Goal: Information Seeking & Learning: Compare options

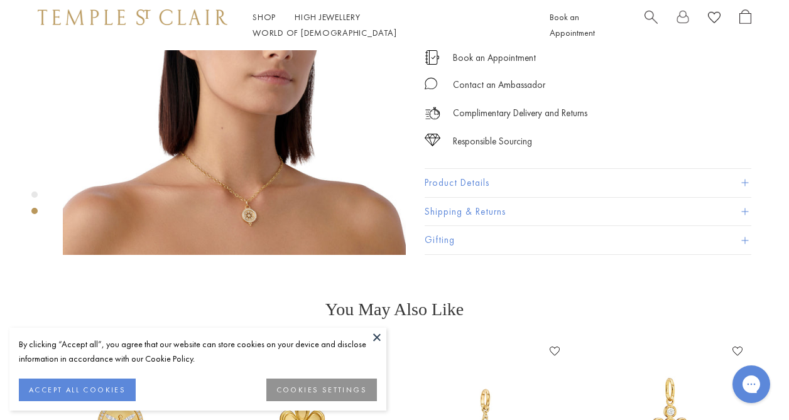
scroll to position [529, 0]
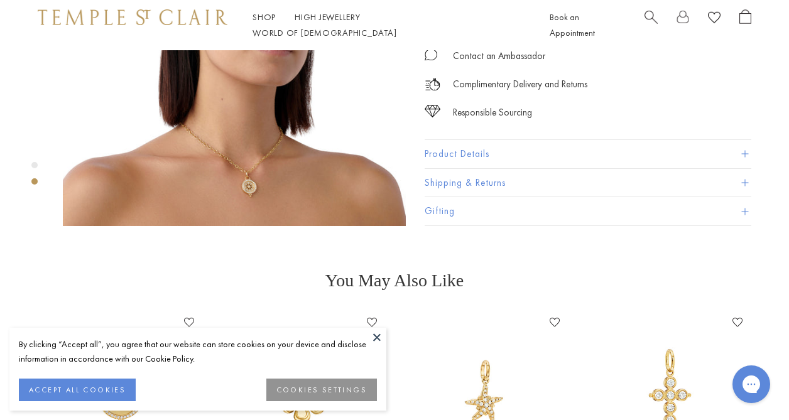
click at [246, 138] on img at bounding box center [234, 54] width 343 height 343
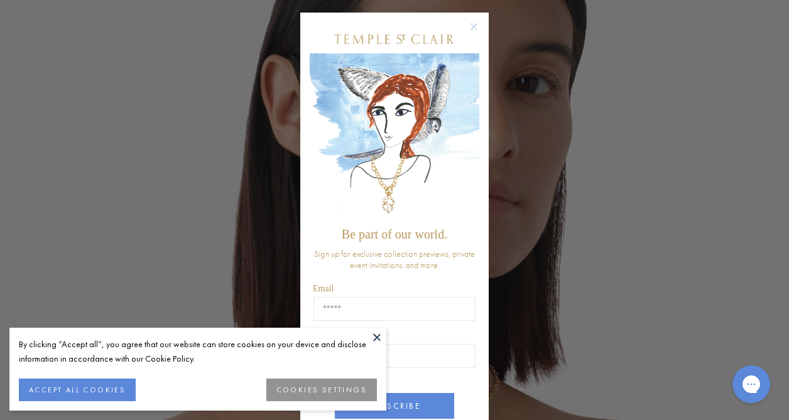
click at [588, 148] on div "Close dialog Be part of our world. Sign up for exclusive collection previews, p…" at bounding box center [394, 210] width 789 height 420
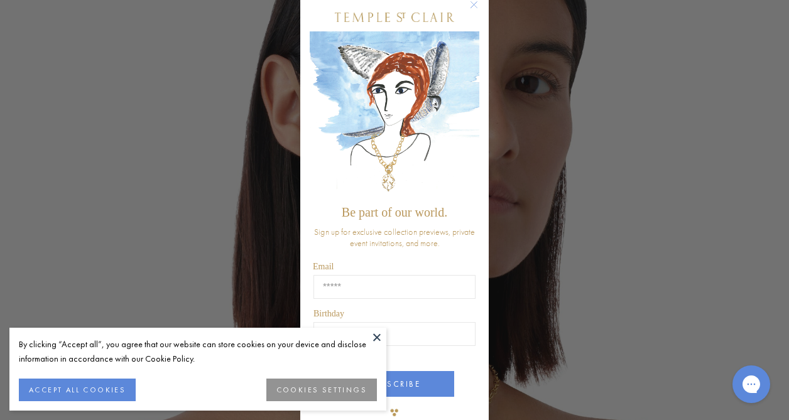
scroll to position [26, 0]
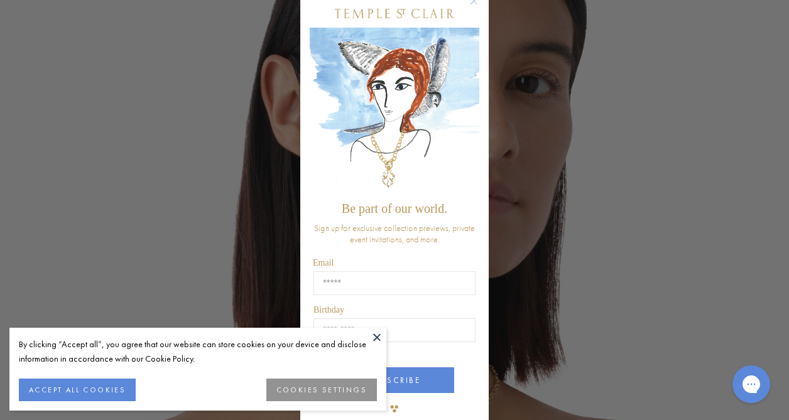
click at [474, 3] on circle "Close dialog" at bounding box center [474, 1] width 15 height 15
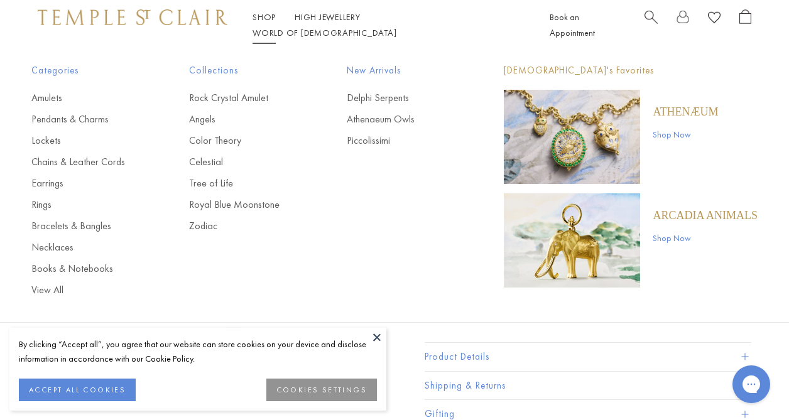
click at [59, 117] on link "Pendants & Charms" at bounding box center [84, 119] width 107 height 14
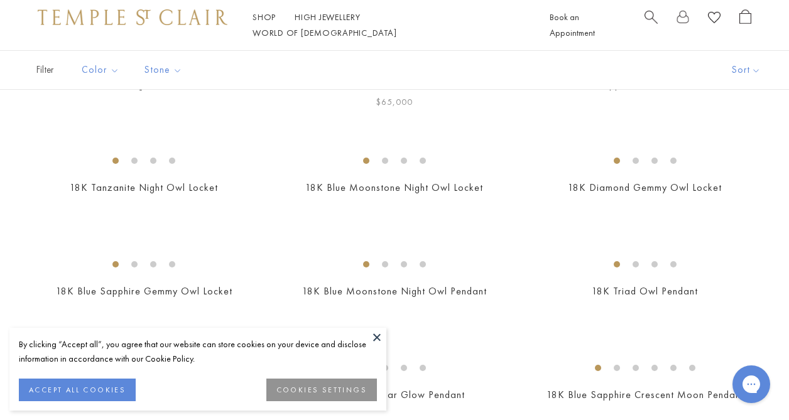
scroll to position [179, 0]
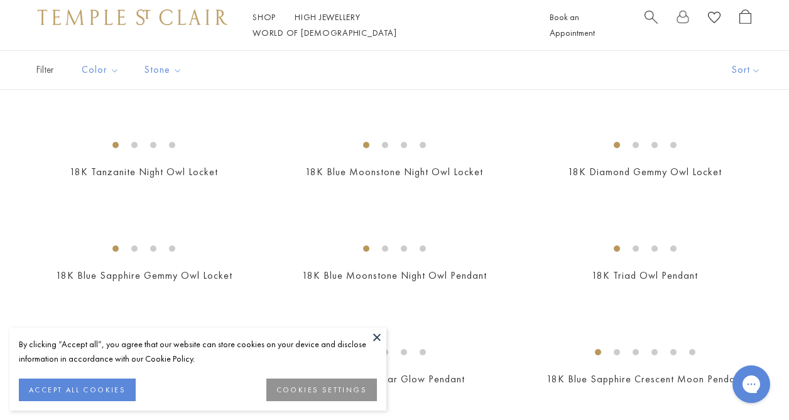
click at [374, 336] on button at bounding box center [377, 337] width 19 height 19
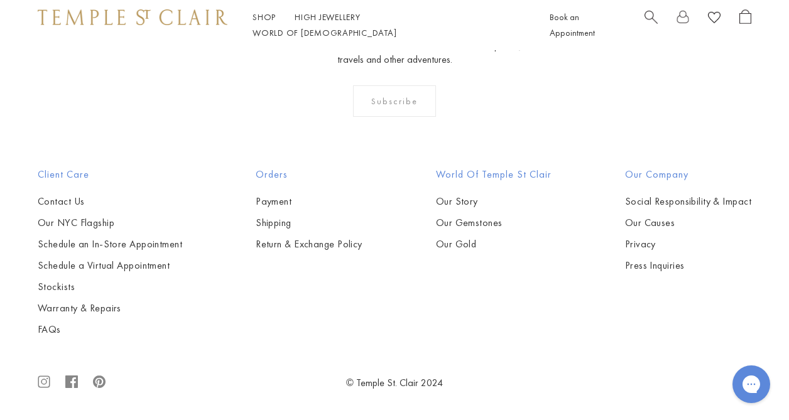
scroll to position [2909, 0]
click at [0, 0] on img at bounding box center [0, 0] width 0 height 0
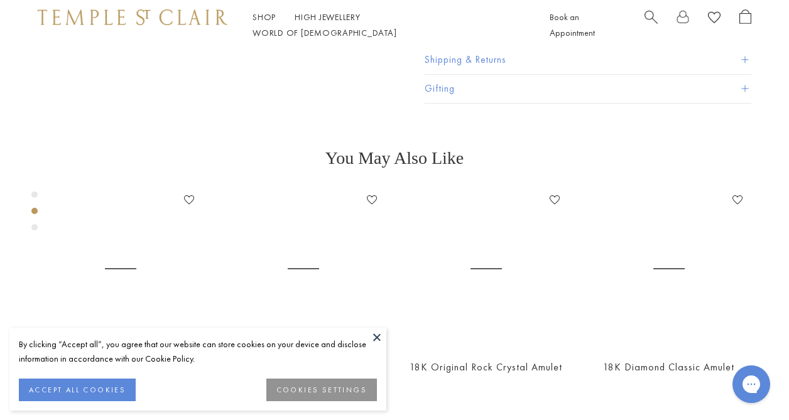
scroll to position [356, 0]
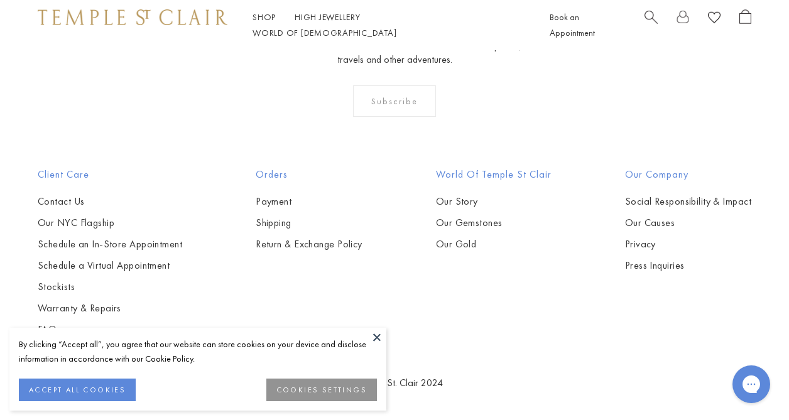
scroll to position [4728, 0]
click at [380, 337] on button at bounding box center [377, 337] width 19 height 19
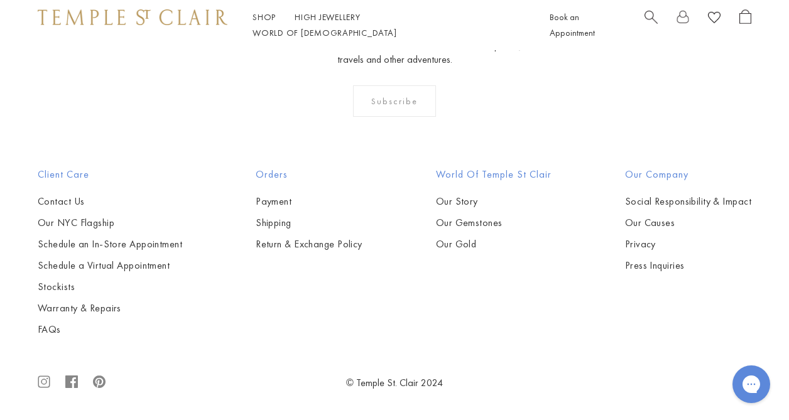
scroll to position [6725, 0]
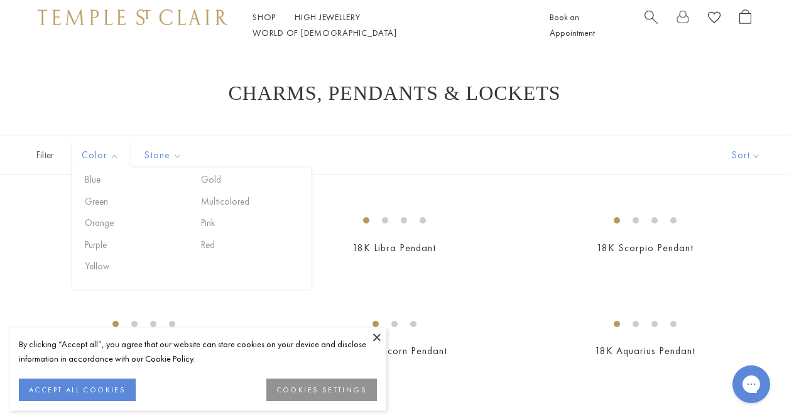
click at [43, 159] on span "Filter" at bounding box center [31, 155] width 63 height 38
click at [210, 180] on button "Gold" at bounding box center [251, 180] width 107 height 14
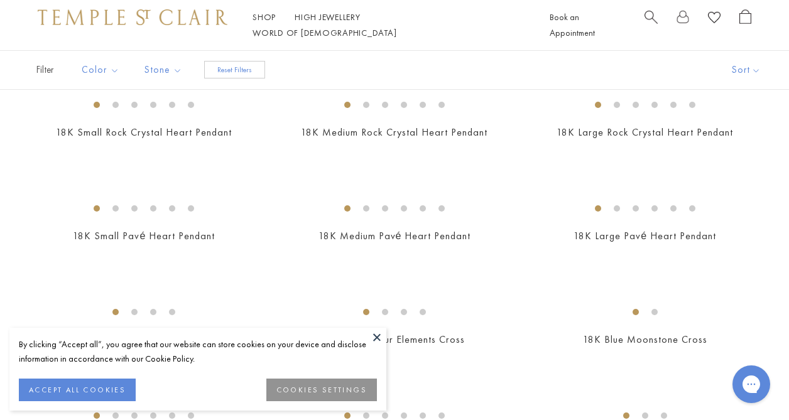
scroll to position [1017, 0]
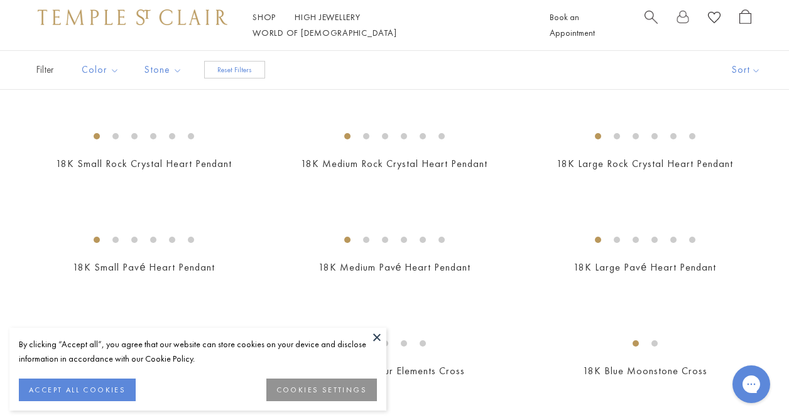
click at [0, 0] on img at bounding box center [0, 0] width 0 height 0
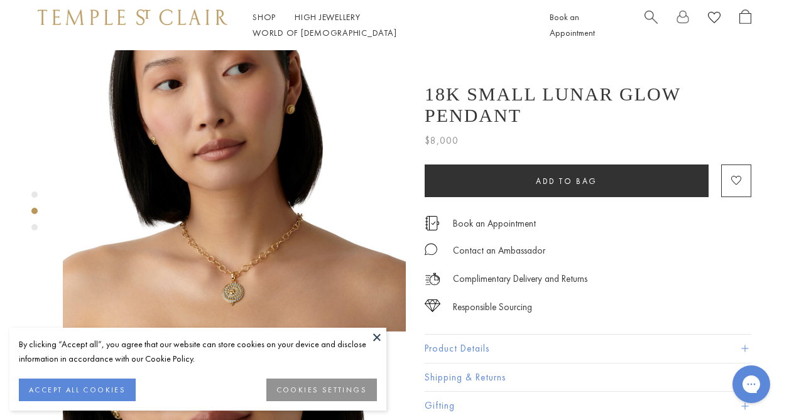
scroll to position [422, 0]
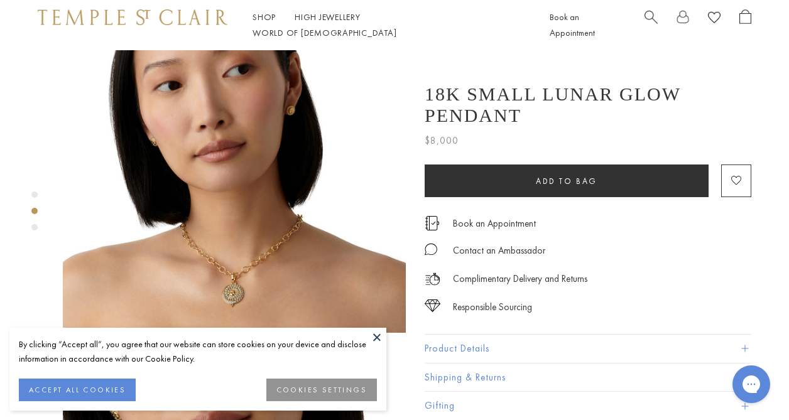
click at [244, 262] on img at bounding box center [234, 161] width 343 height 343
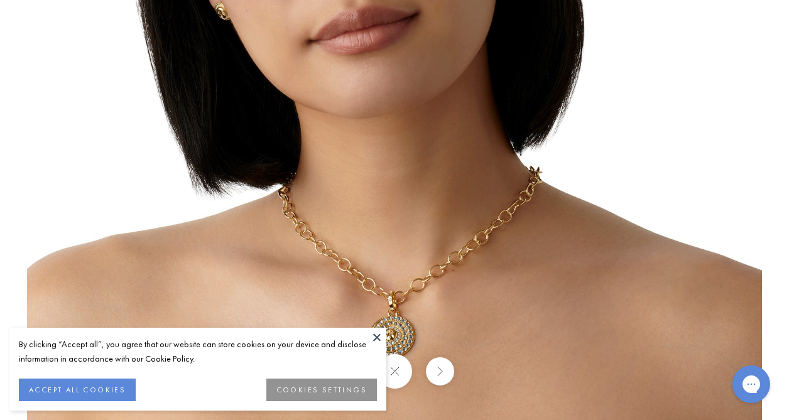
click at [376, 335] on button at bounding box center [377, 337] width 19 height 19
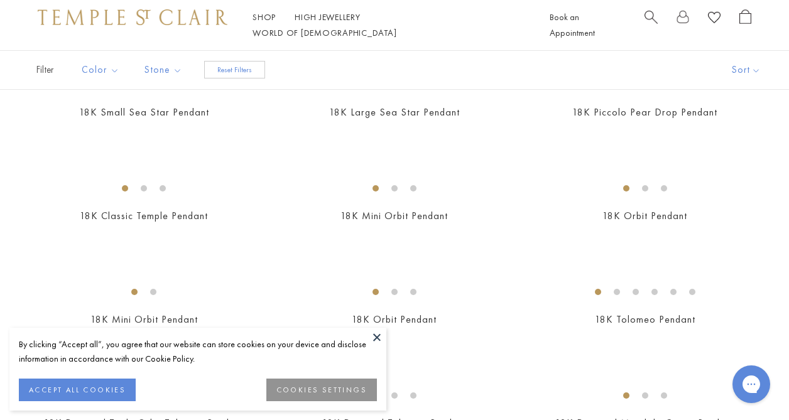
scroll to position [1470, 0]
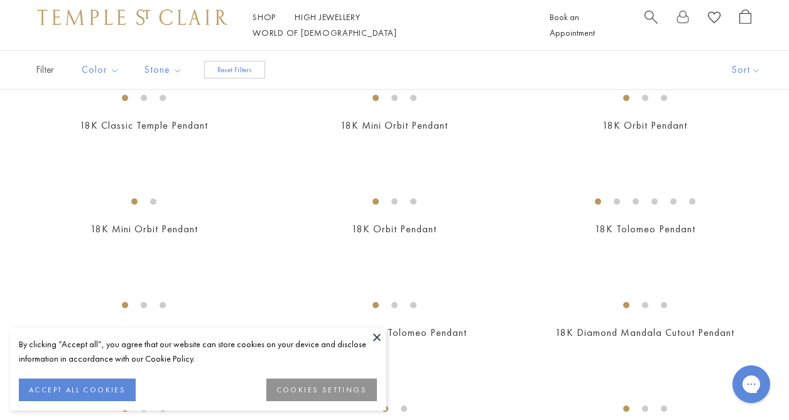
click at [376, 339] on button at bounding box center [377, 337] width 19 height 19
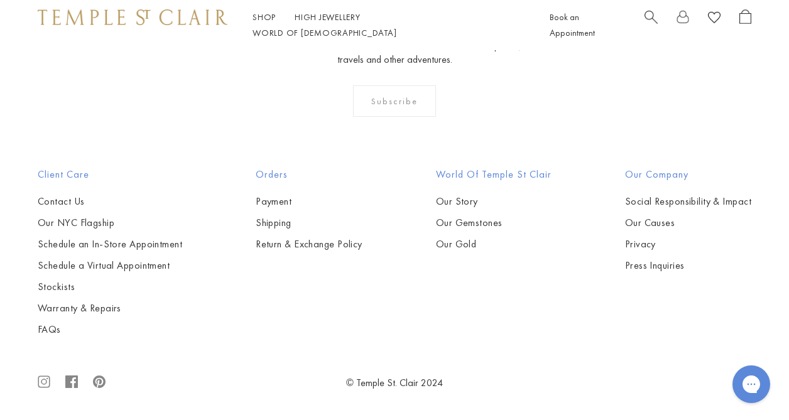
scroll to position [3220, 0]
click at [0, 0] on img at bounding box center [0, 0] width 0 height 0
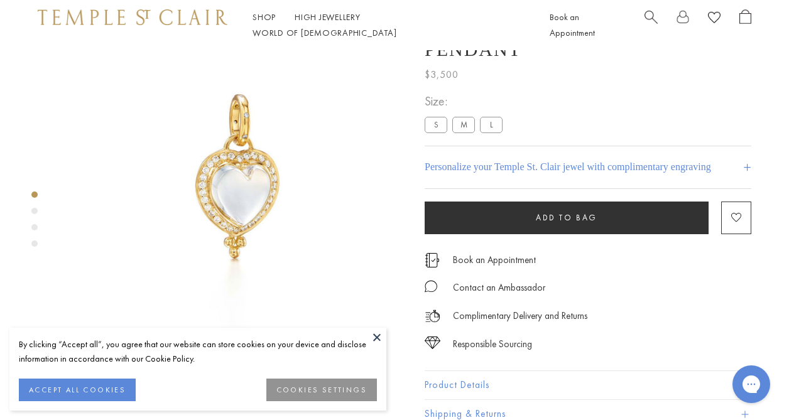
scroll to position [50, 0]
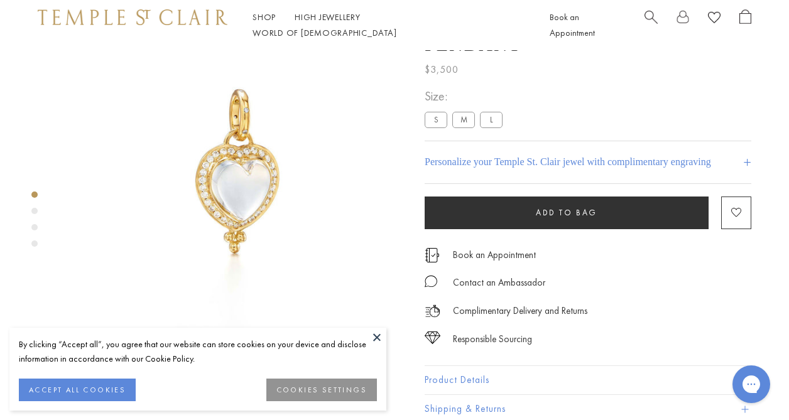
click at [34, 211] on div "Product gallery navigation" at bounding box center [34, 211] width 6 height 6
click at [32, 227] on div "Product gallery navigation" at bounding box center [34, 227] width 6 height 6
click at [35, 242] on div "Product gallery navigation" at bounding box center [34, 244] width 6 height 6
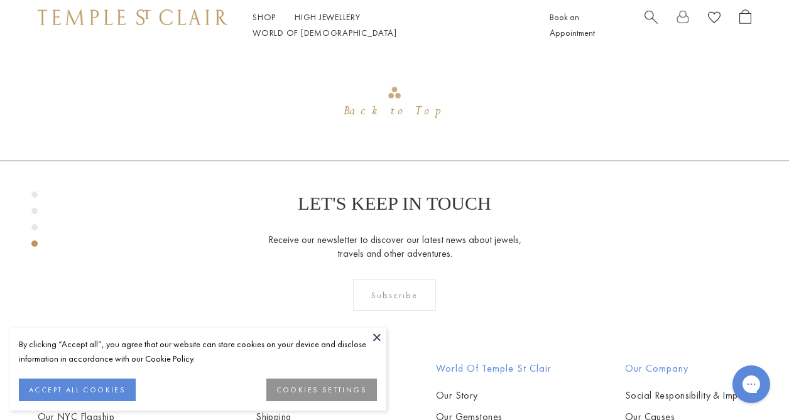
scroll to position [1137, 0]
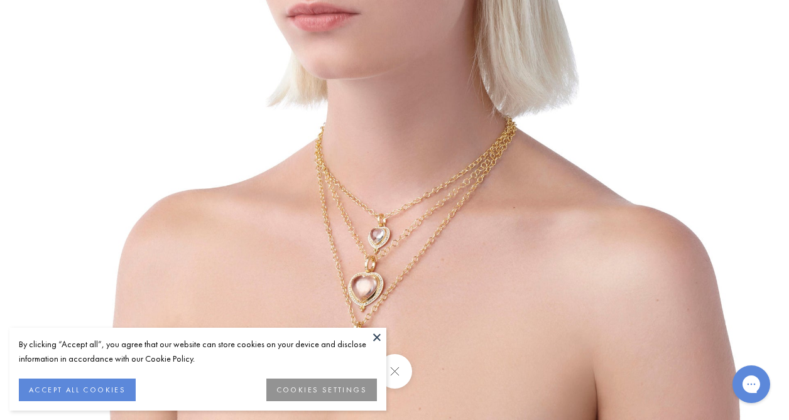
scroll to position [50, 0]
click at [374, 339] on button at bounding box center [377, 337] width 19 height 19
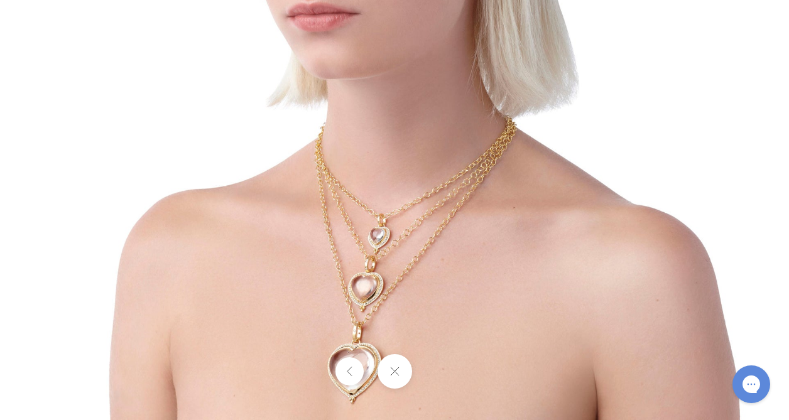
click at [398, 371] on button at bounding box center [394, 371] width 35 height 35
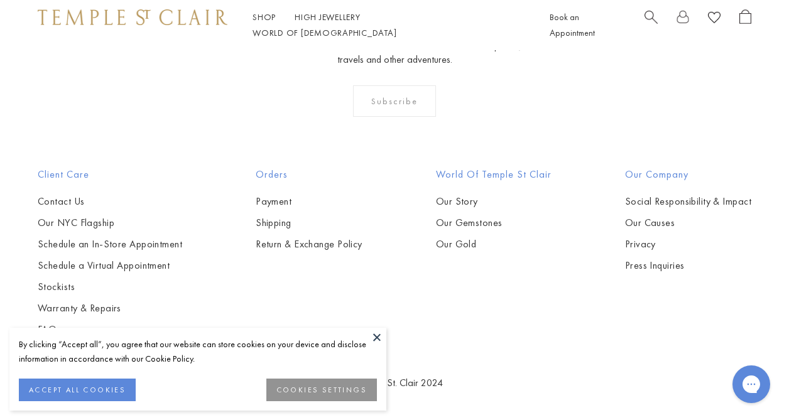
scroll to position [3428, 0]
click at [379, 336] on button at bounding box center [377, 337] width 19 height 19
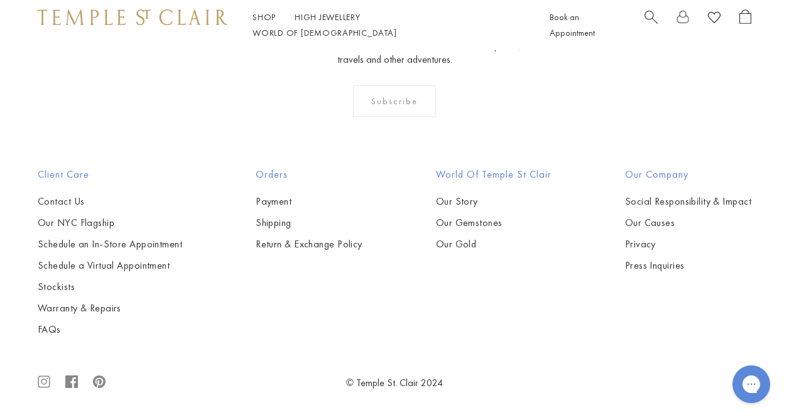
scroll to position [4117, 0]
click at [0, 0] on img at bounding box center [0, 0] width 0 height 0
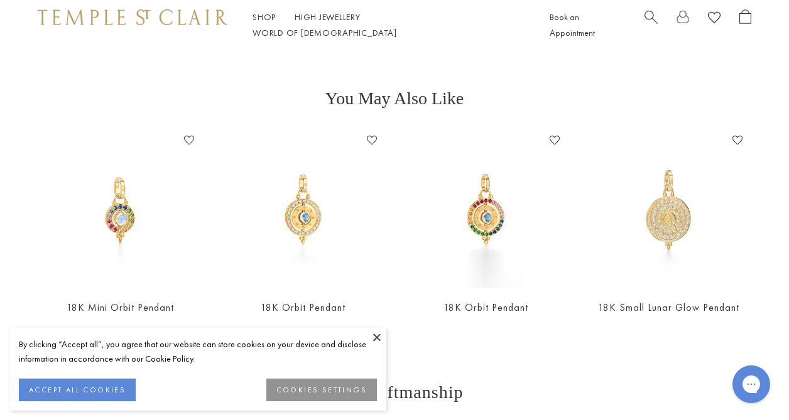
scroll to position [716, 0]
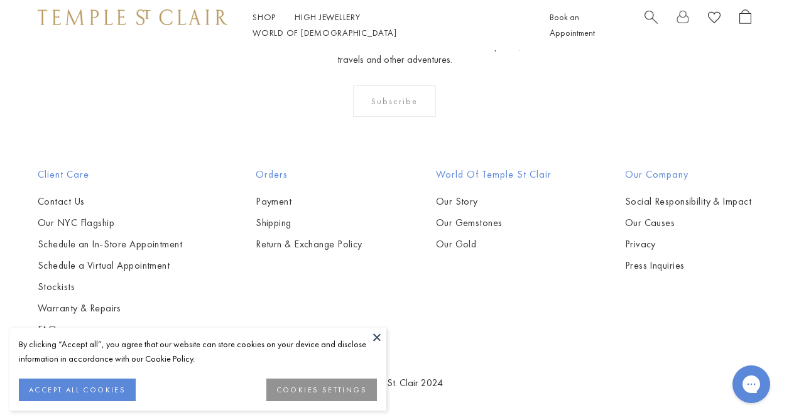
scroll to position [6706, 0]
click at [378, 333] on button at bounding box center [377, 337] width 19 height 19
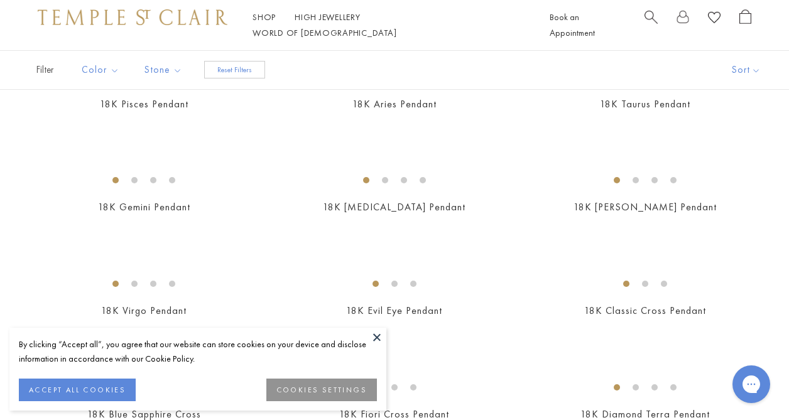
scroll to position [167, 0]
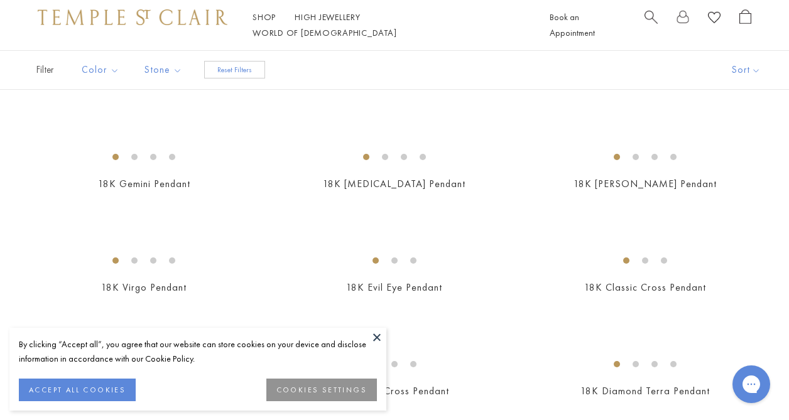
click at [381, 334] on button at bounding box center [377, 337] width 19 height 19
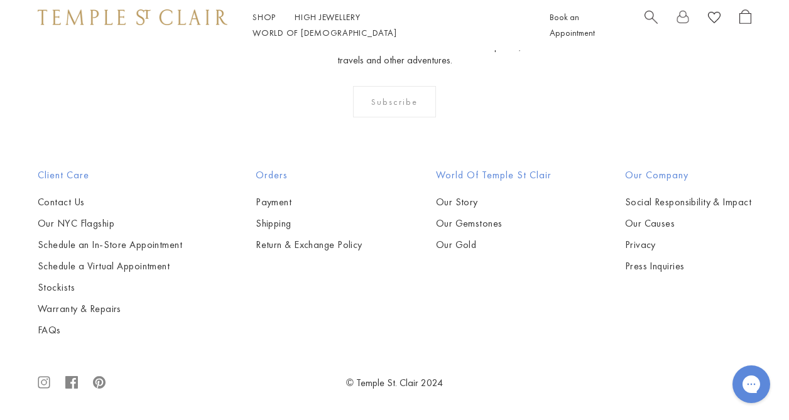
scroll to position [5970, 0]
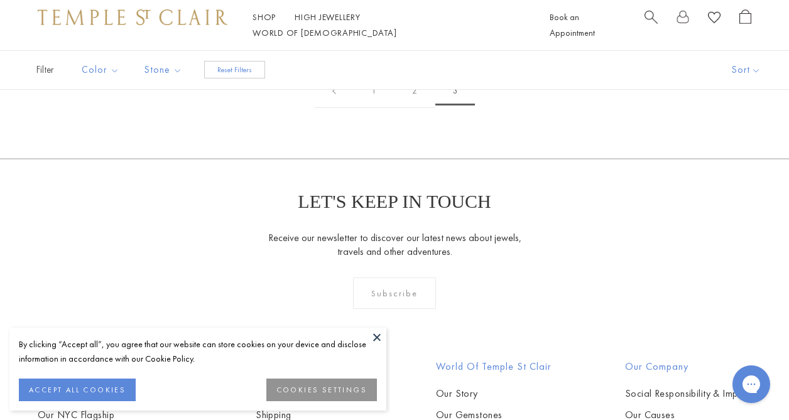
scroll to position [281, 0]
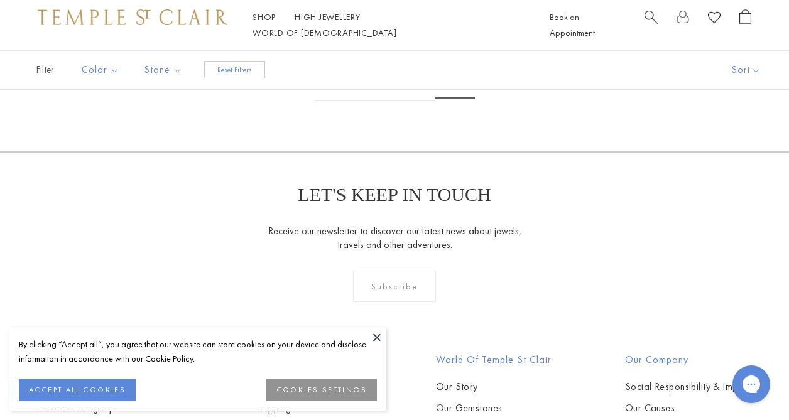
click at [369, 101] on link "1" at bounding box center [374, 84] width 41 height 35
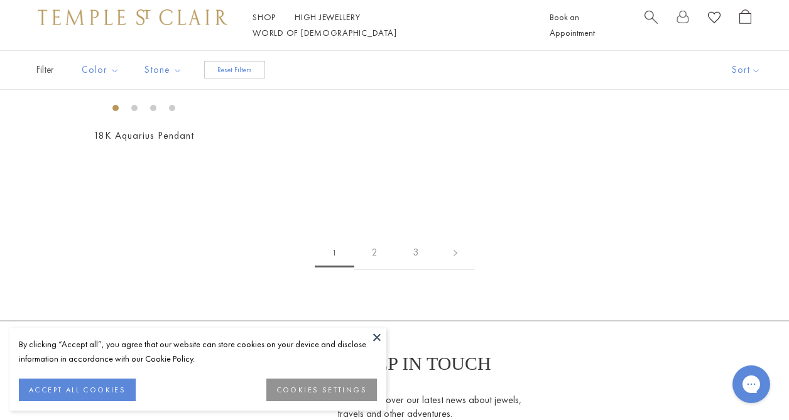
scroll to position [2287, 0]
click at [0, 0] on img at bounding box center [0, 0] width 0 height 0
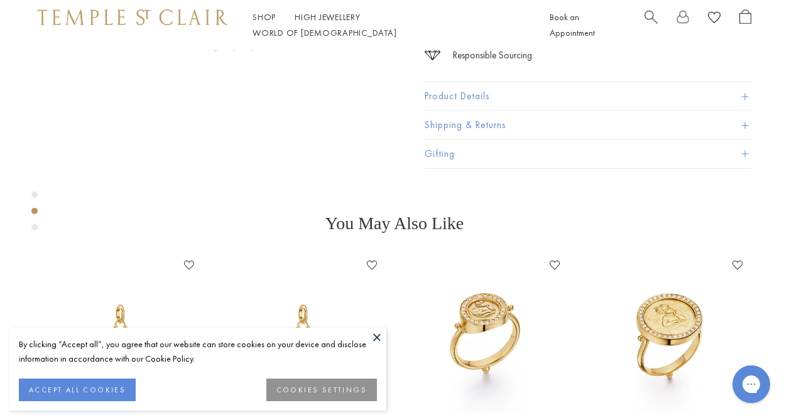
scroll to position [346, 0]
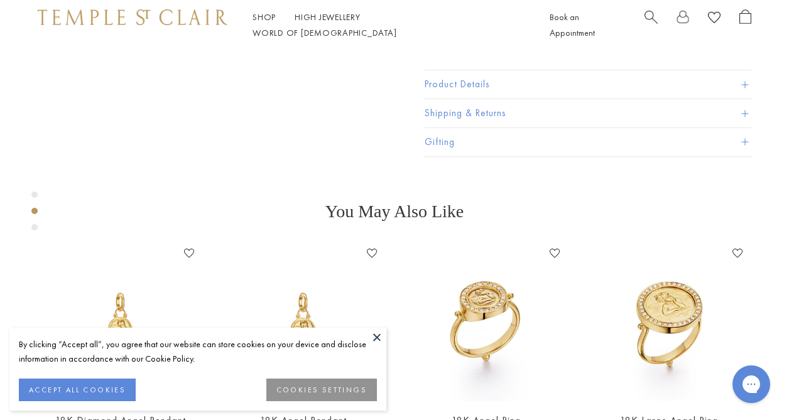
click at [746, 89] on span at bounding box center [744, 85] width 7 height 7
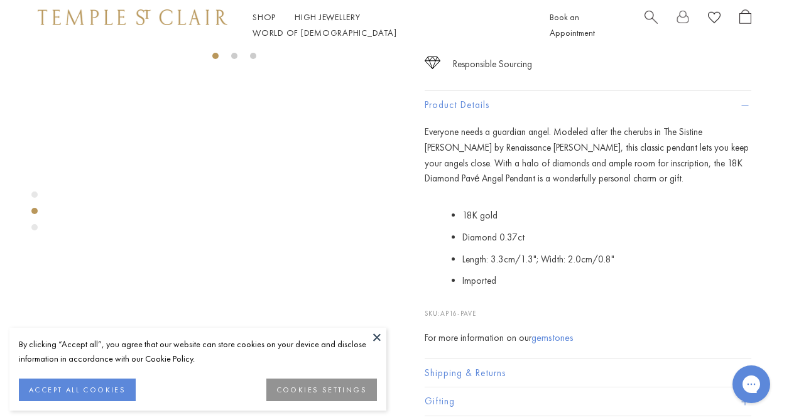
scroll to position [313, 0]
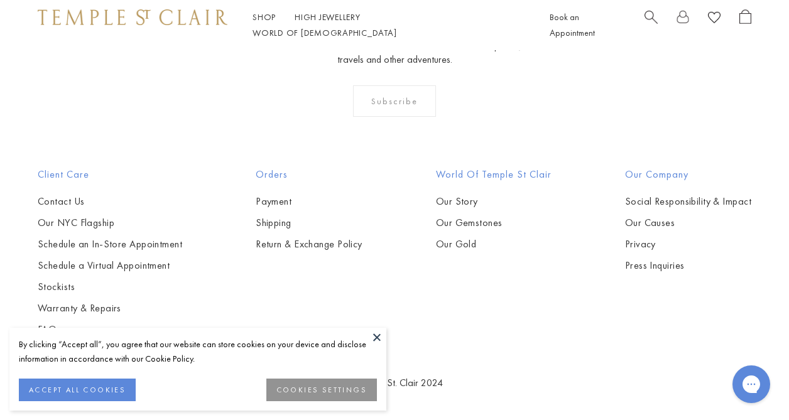
scroll to position [4164, 0]
click at [0, 0] on img at bounding box center [0, 0] width 0 height 0
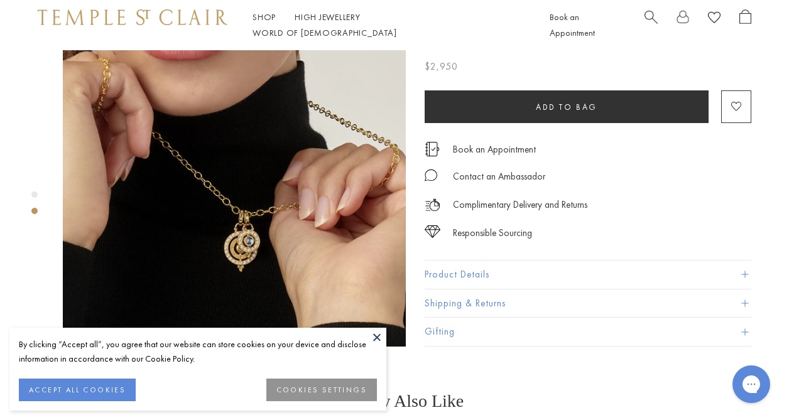
scroll to position [411, 0]
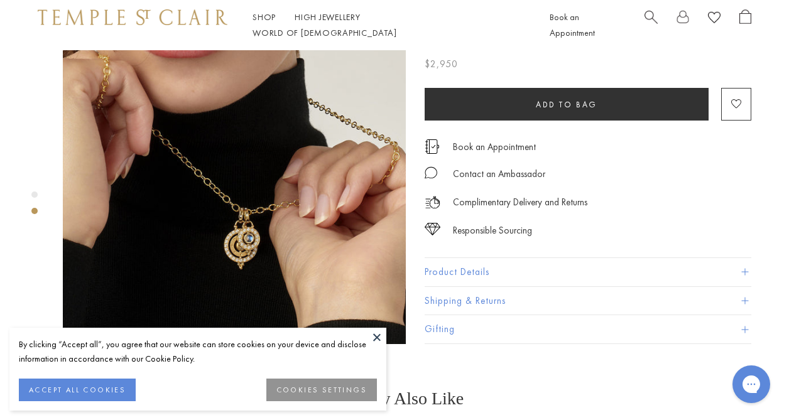
click at [740, 258] on button "Product Details" at bounding box center [588, 272] width 327 height 28
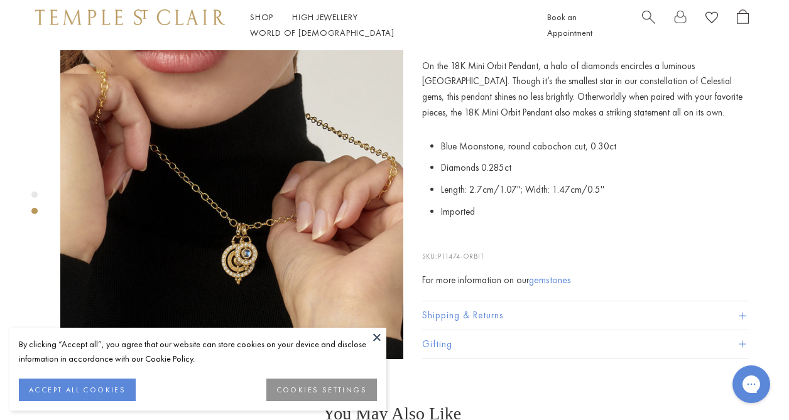
scroll to position [393, 3]
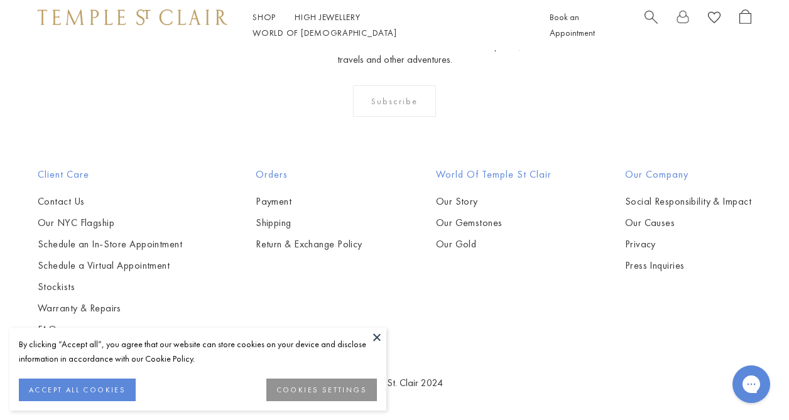
scroll to position [4090, 0]
click at [0, 0] on img at bounding box center [0, 0] width 0 height 0
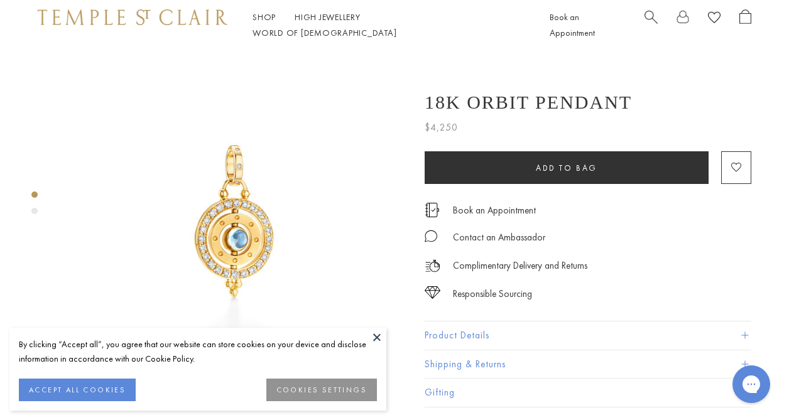
click at [746, 334] on span at bounding box center [744, 335] width 7 height 7
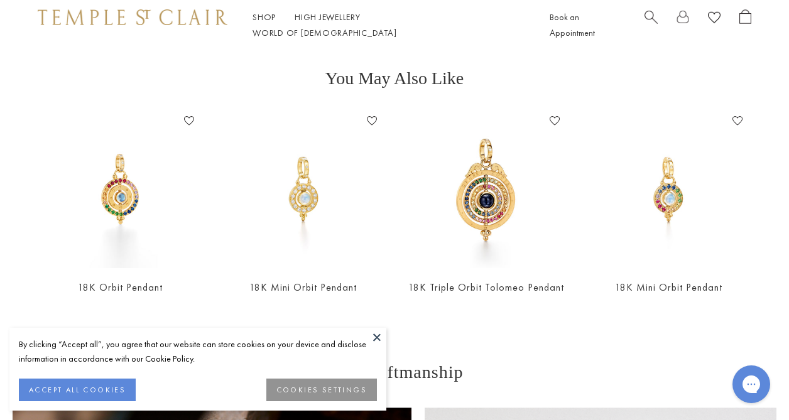
scroll to position [758, 0]
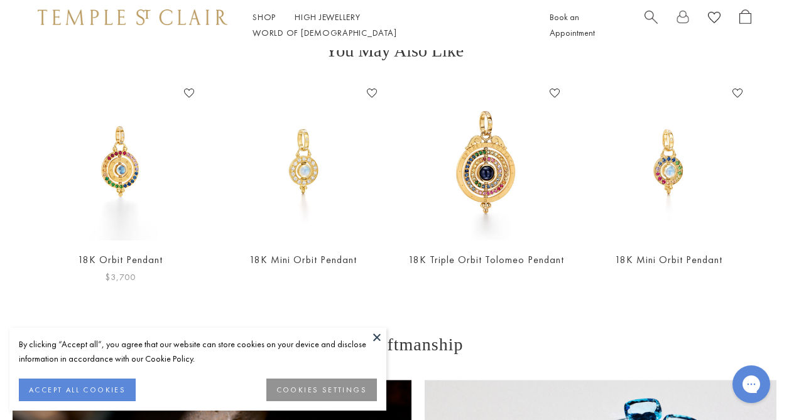
click at [122, 253] on link "18K Orbit Pendant" at bounding box center [120, 259] width 85 height 13
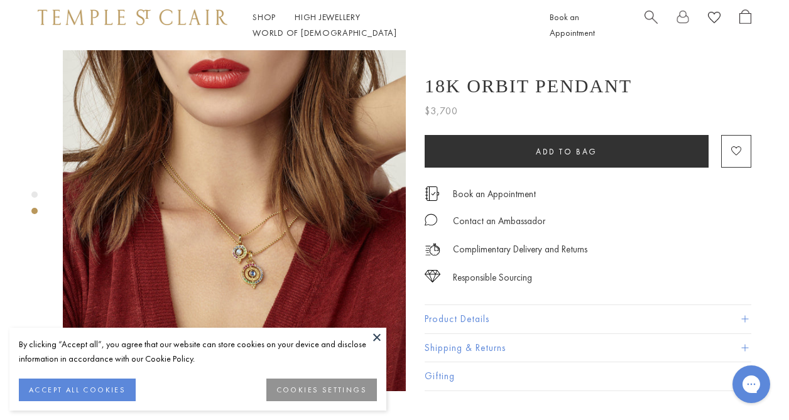
scroll to position [384, 0]
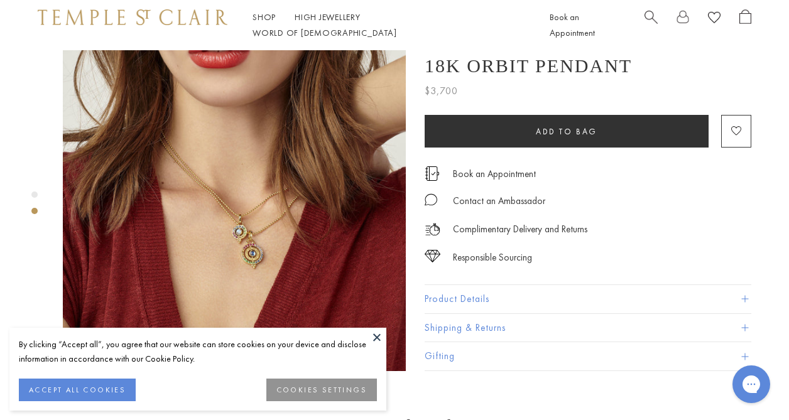
click at [272, 232] on img at bounding box center [234, 199] width 343 height 343
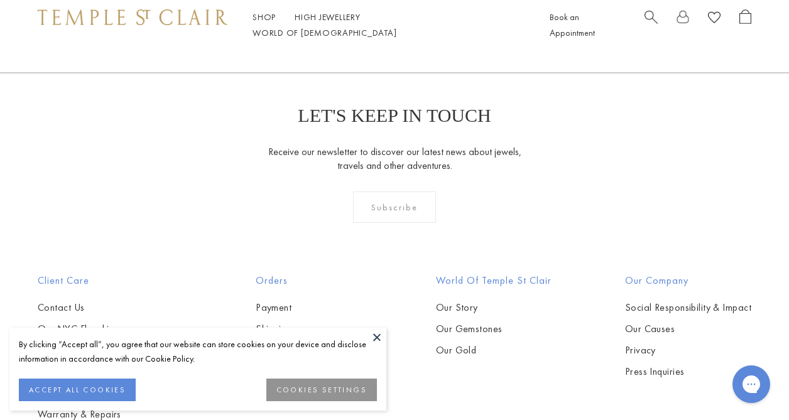
scroll to position [1545, 0]
